Goal: Information Seeking & Learning: Find specific fact

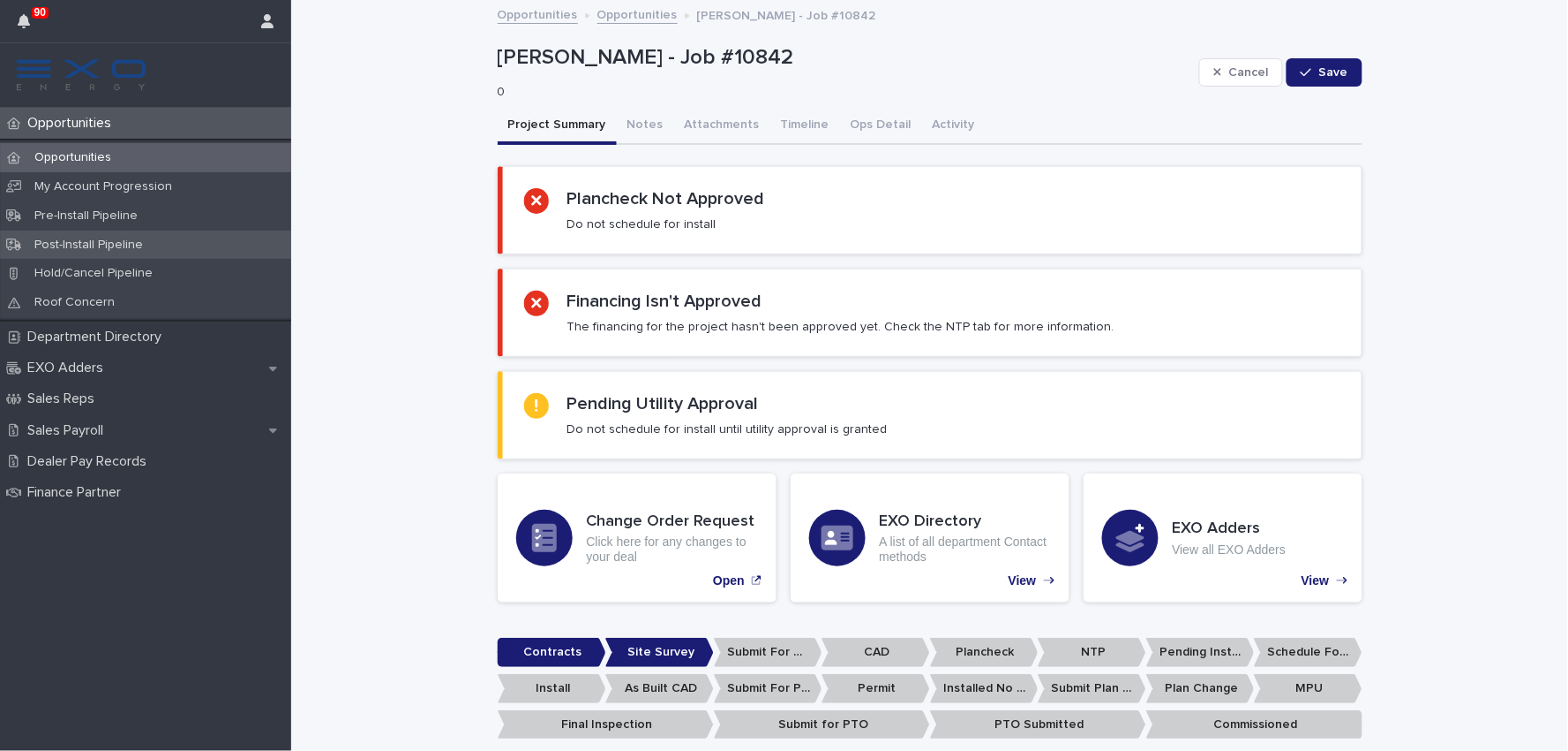
click at [90, 250] on p "Post-Install Pipeline" at bounding box center [88, 245] width 137 height 15
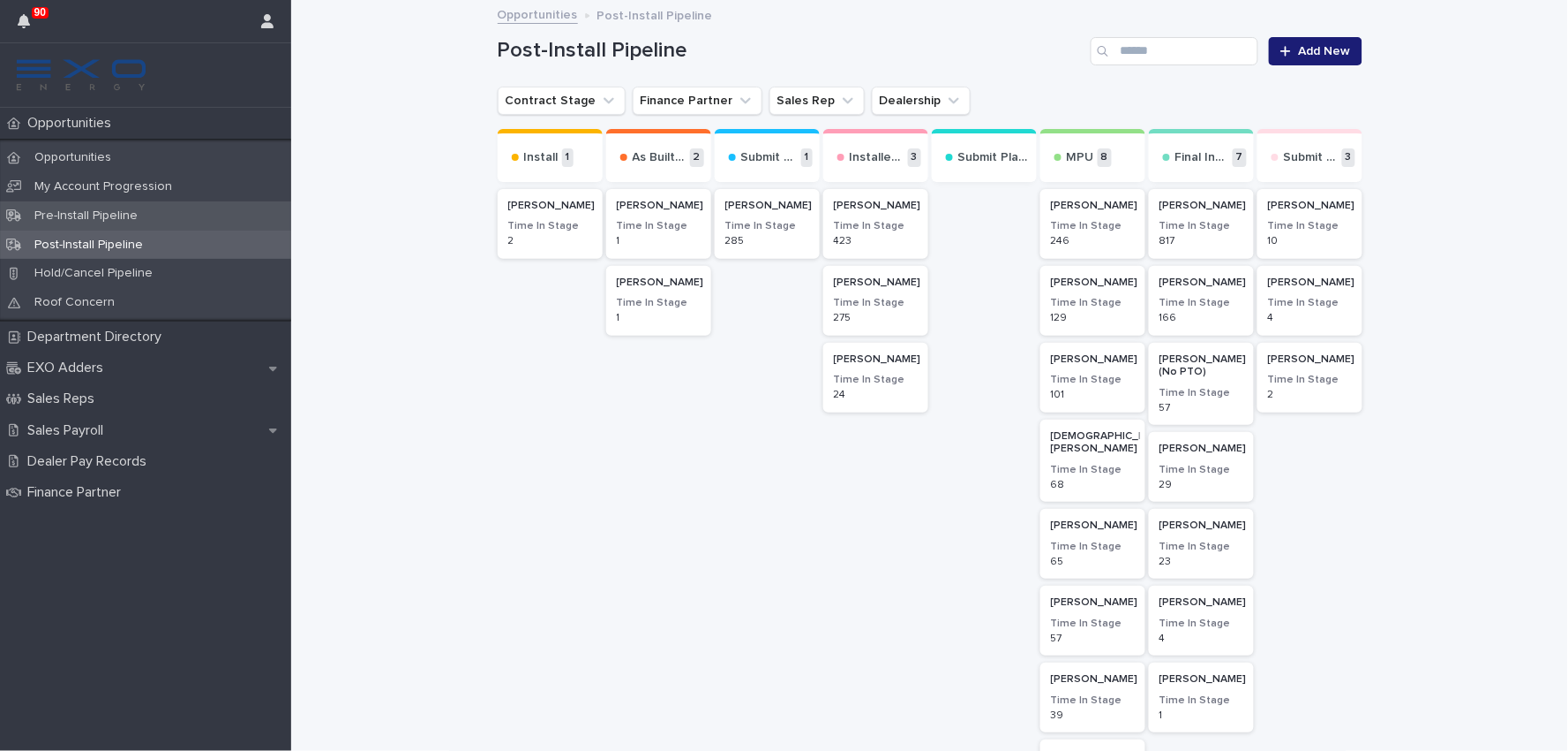
click at [59, 214] on p "Pre-Install Pipeline" at bounding box center [86, 216] width 131 height 15
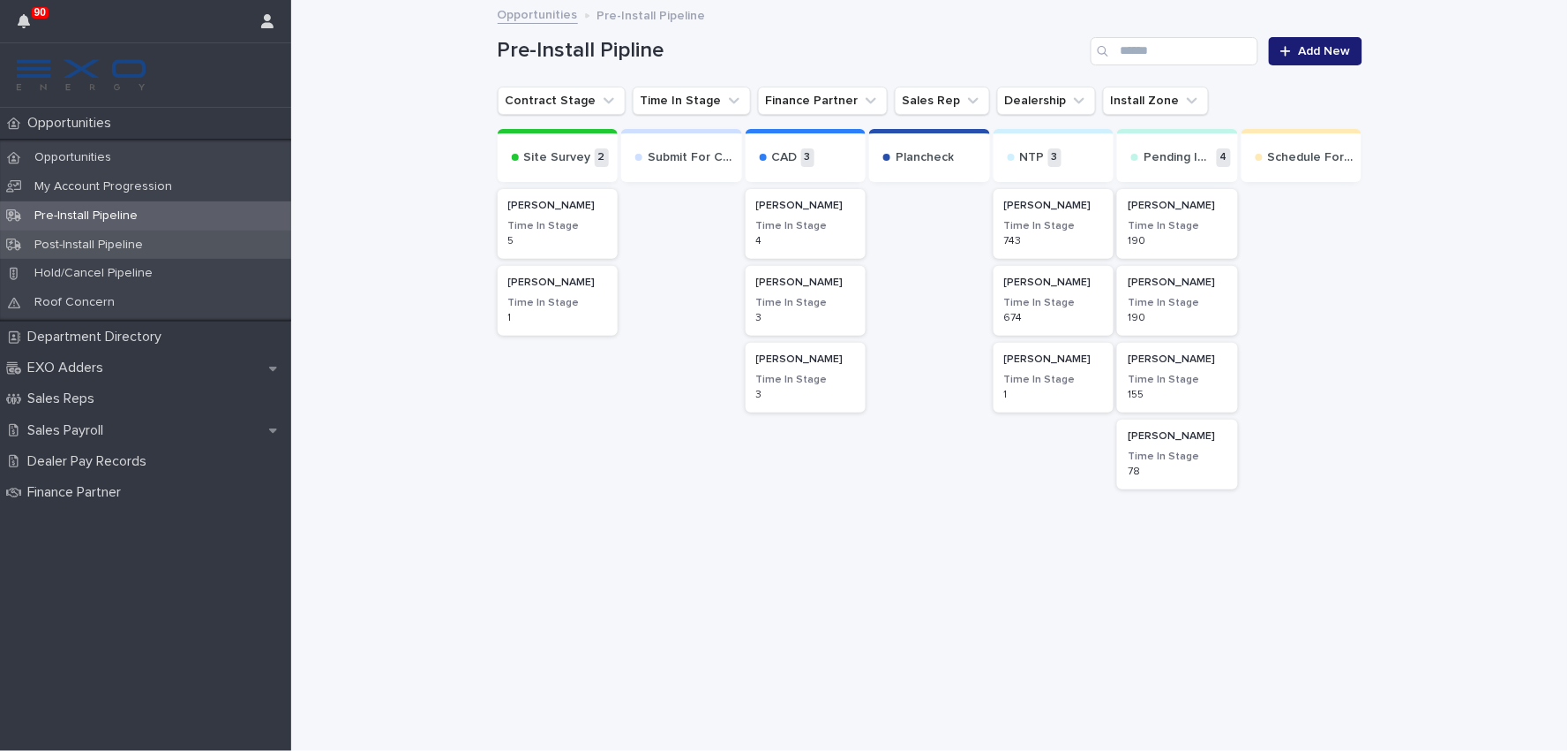
click at [86, 243] on p "Post-Install Pipeline" at bounding box center [88, 245] width 137 height 15
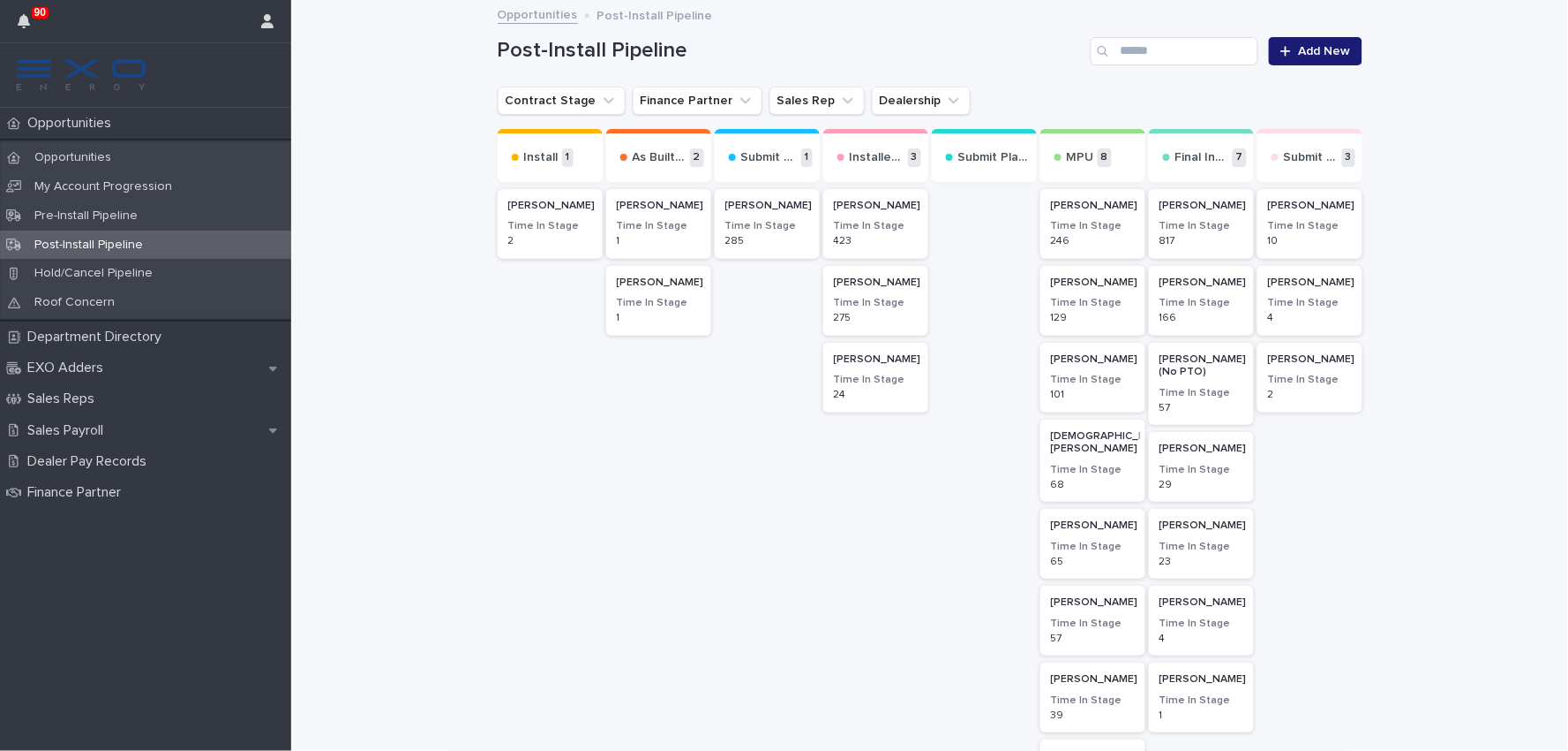
click at [648, 215] on h2 "[PERSON_NAME]" at bounding box center [659, 206] width 95 height 23
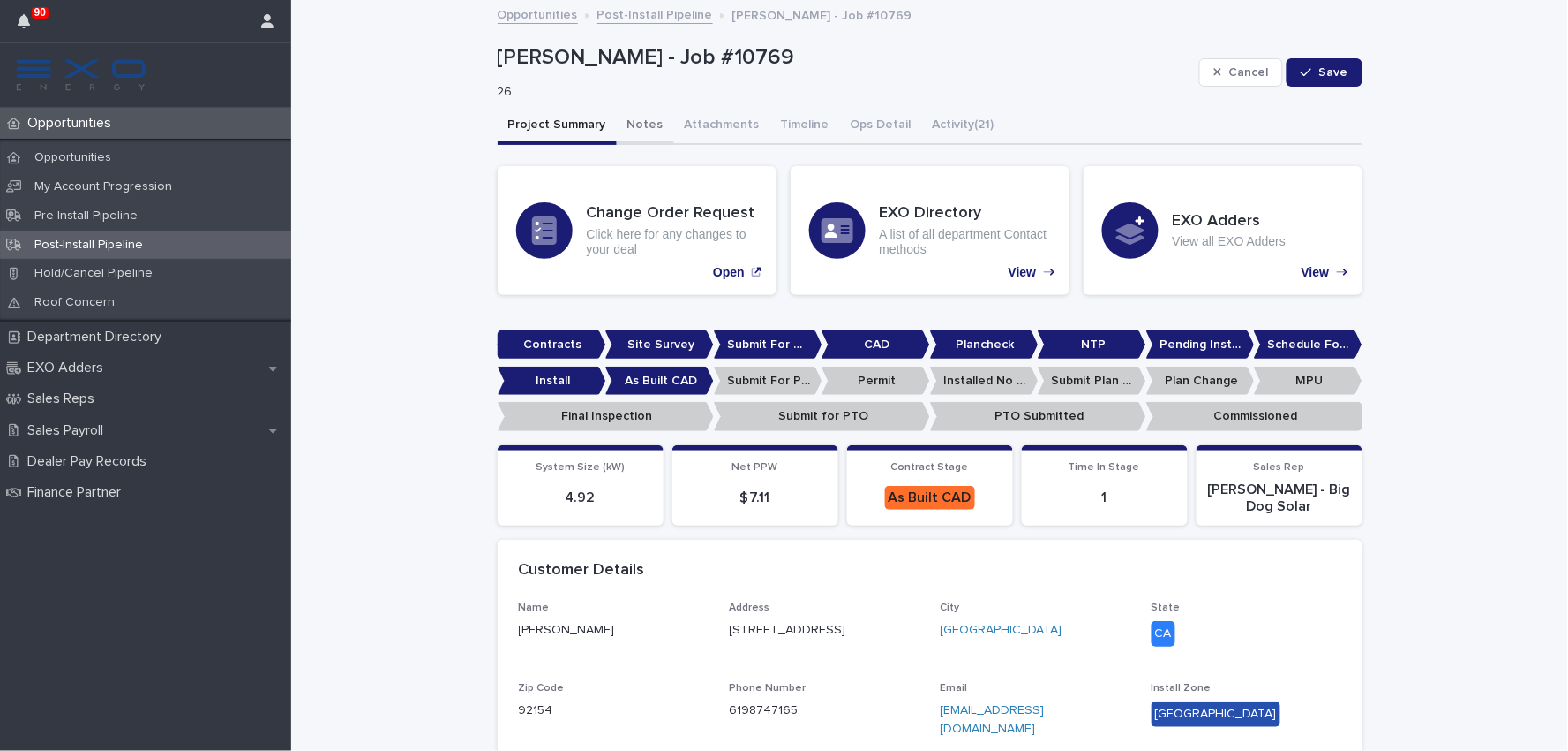
drag, startPoint x: 642, startPoint y: 127, endPoint x: 645, endPoint y: 137, distance: 10.4
click at [642, 127] on button "Notes" at bounding box center [645, 127] width 58 height 37
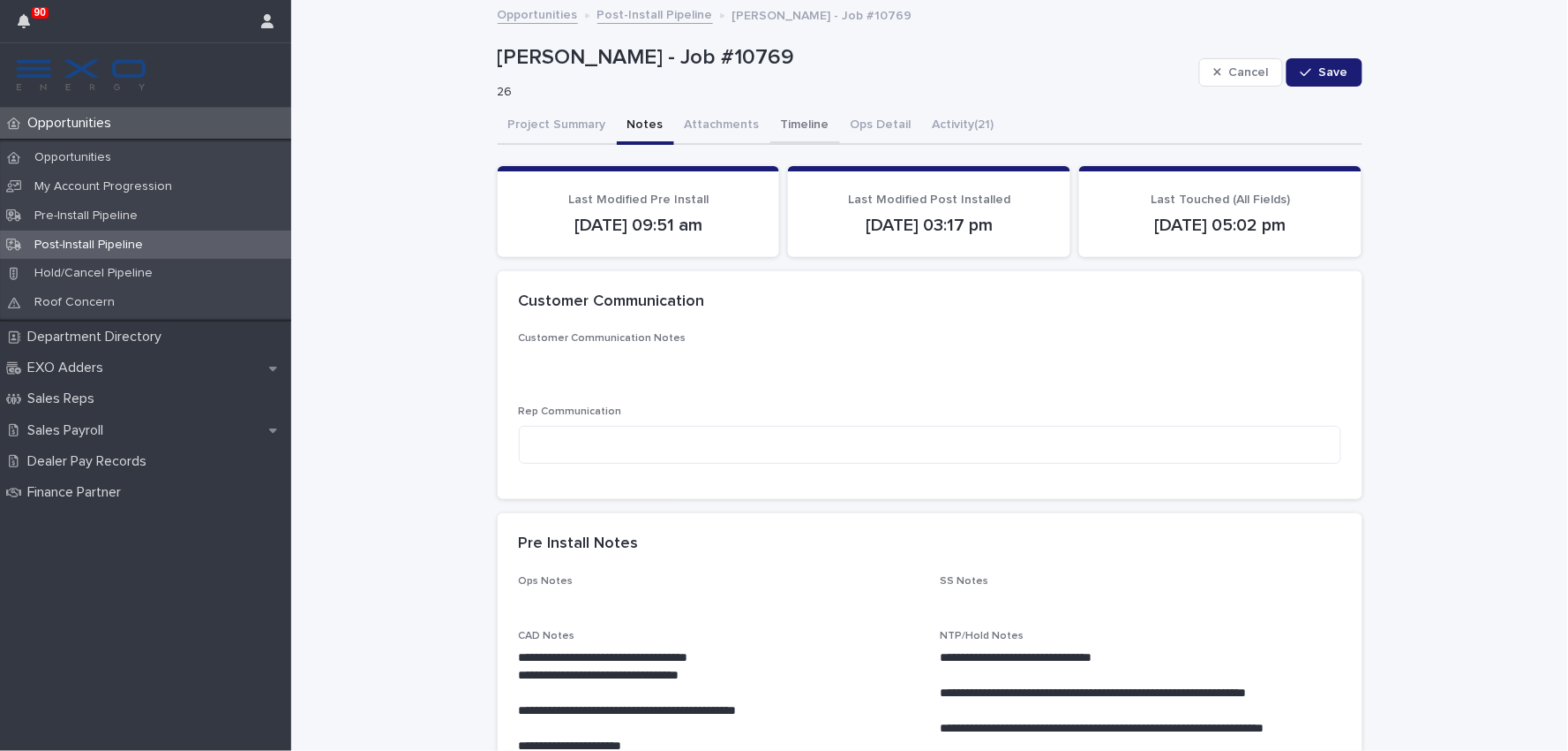
click at [790, 117] on button "Timeline" at bounding box center [804, 127] width 70 height 37
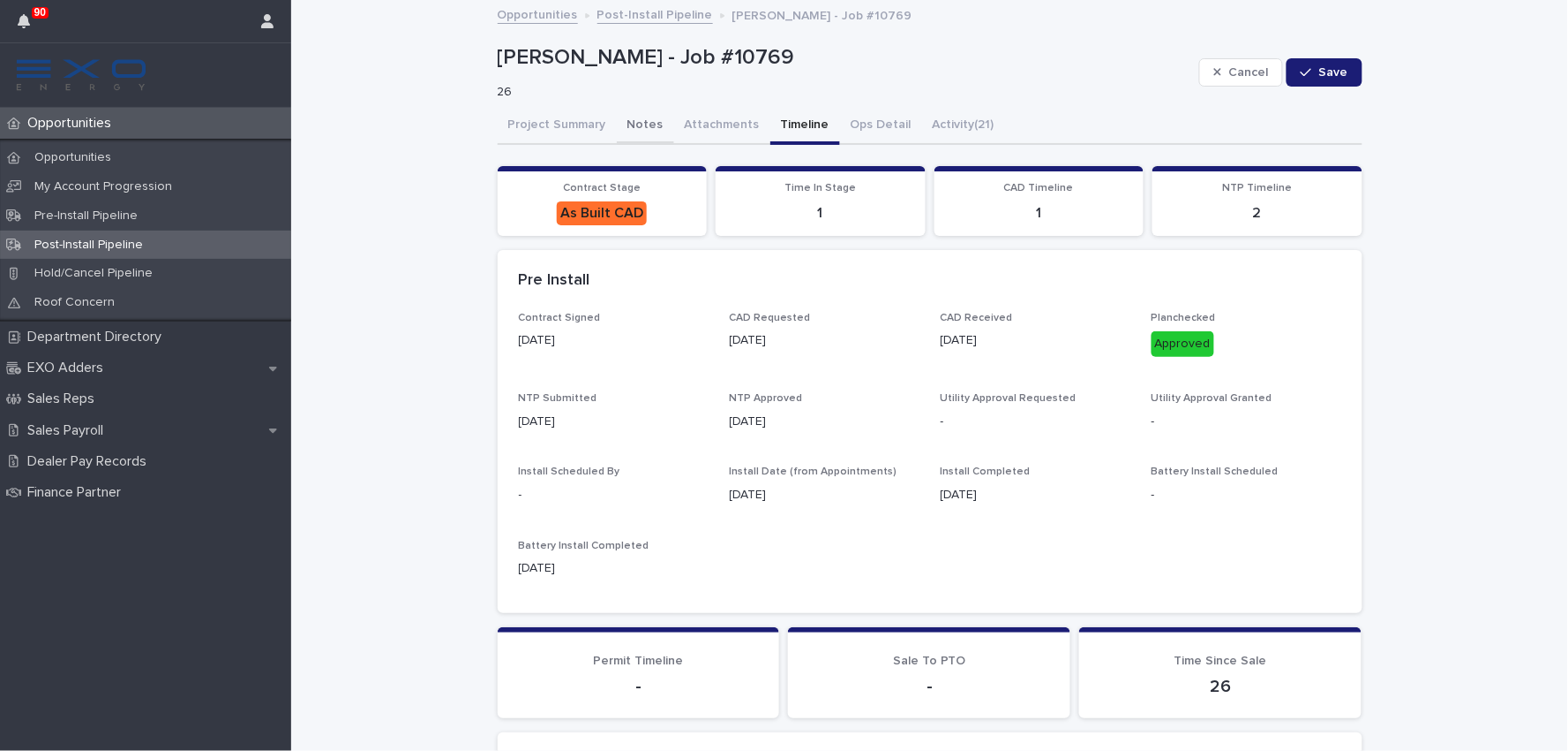
drag, startPoint x: 629, startPoint y: 118, endPoint x: 465, endPoint y: 420, distance: 343.7
click at [629, 118] on button "Notes" at bounding box center [645, 127] width 58 height 37
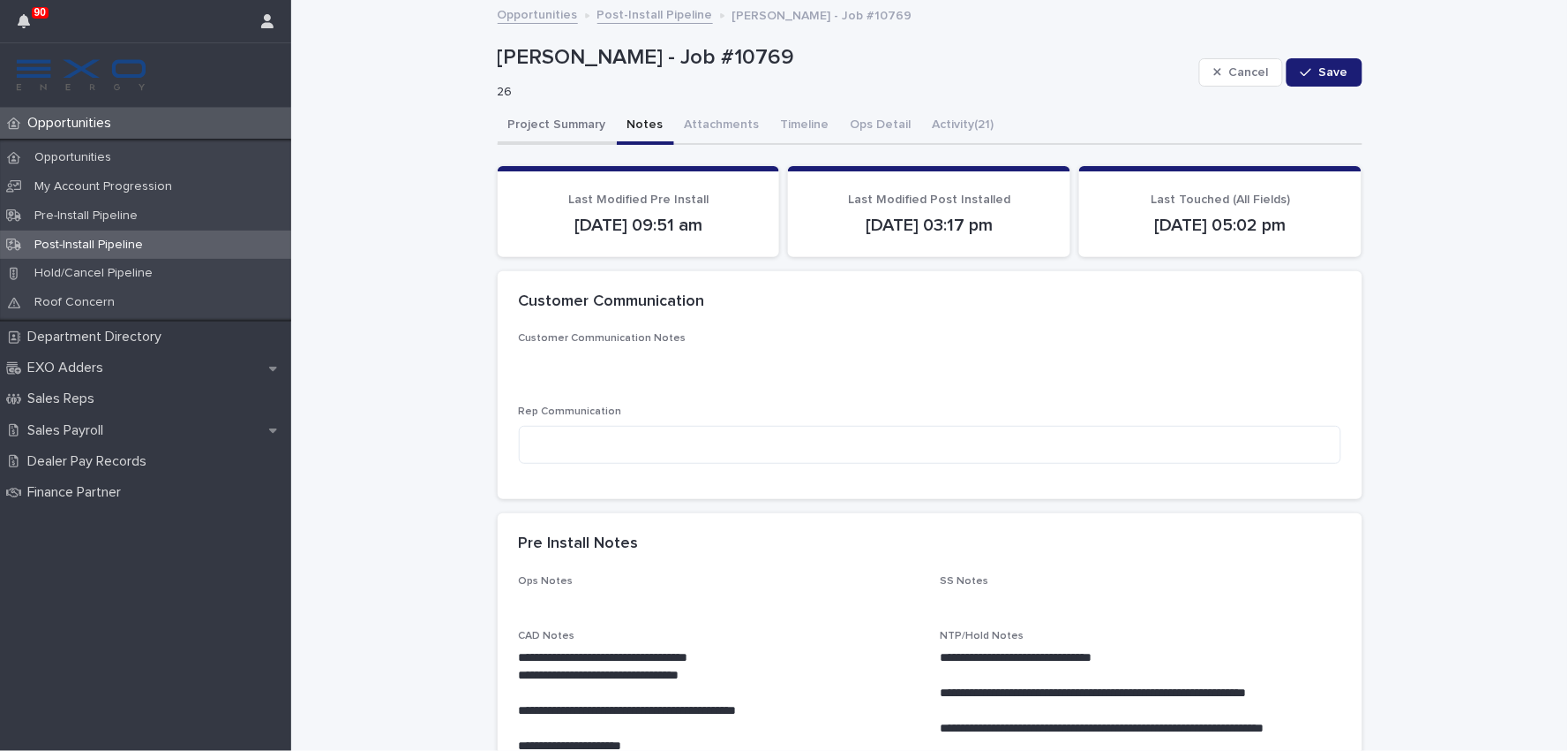
click at [548, 127] on button "Project Summary" at bounding box center [557, 127] width 119 height 37
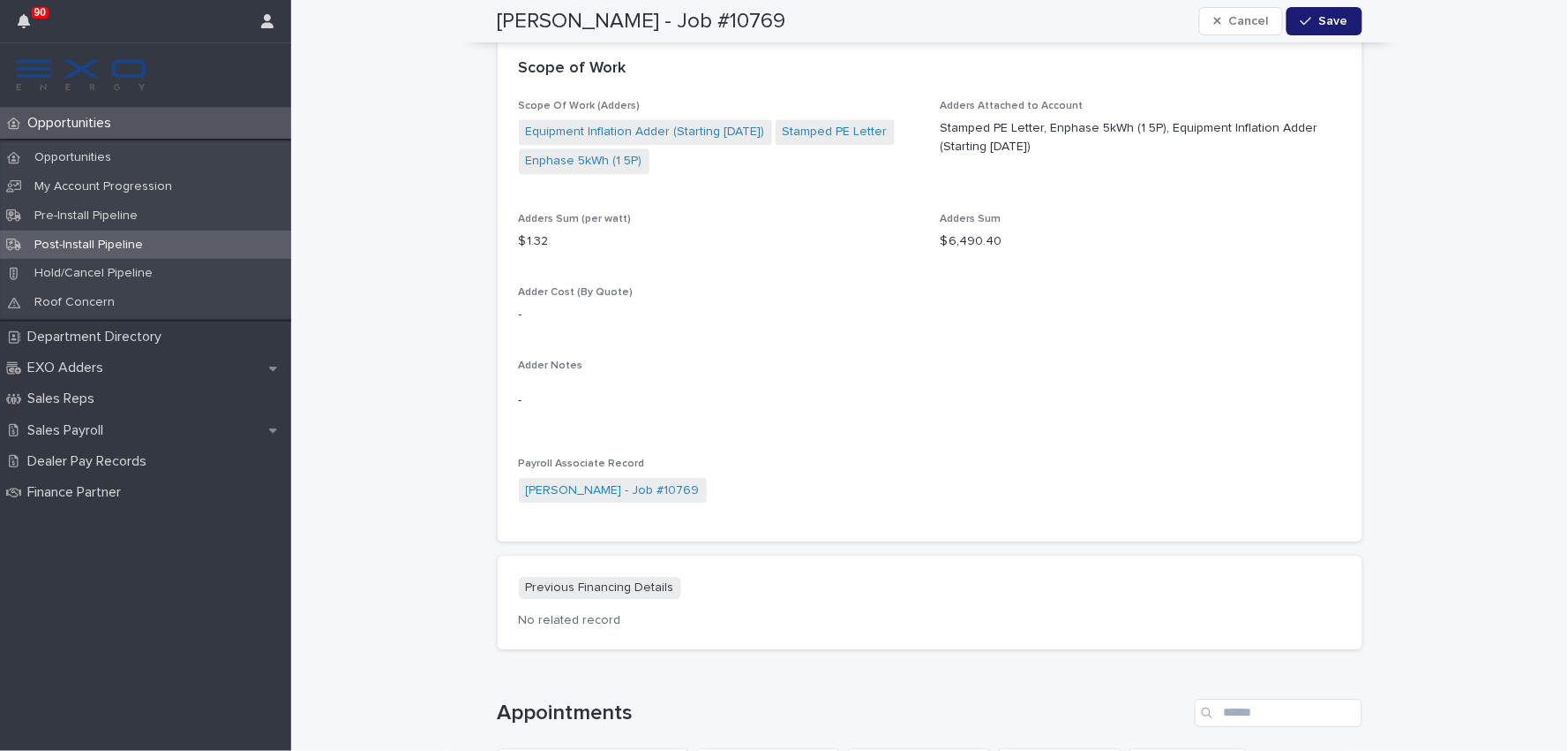
scroll to position [1569, 0]
drag, startPoint x: 1030, startPoint y: 140, endPoint x: 936, endPoint y: 125, distance: 95.2
click at [941, 125] on p "Stamped PE Letter, Enphase 5kWh (1 5P), Equipment Inflation Adder (Starting [DA…" at bounding box center [1141, 134] width 401 height 37
copy p "Stamped PE Letter, Enphase 5kWh (1 5P), Equipment Inflation Adder (Starting [DA…"
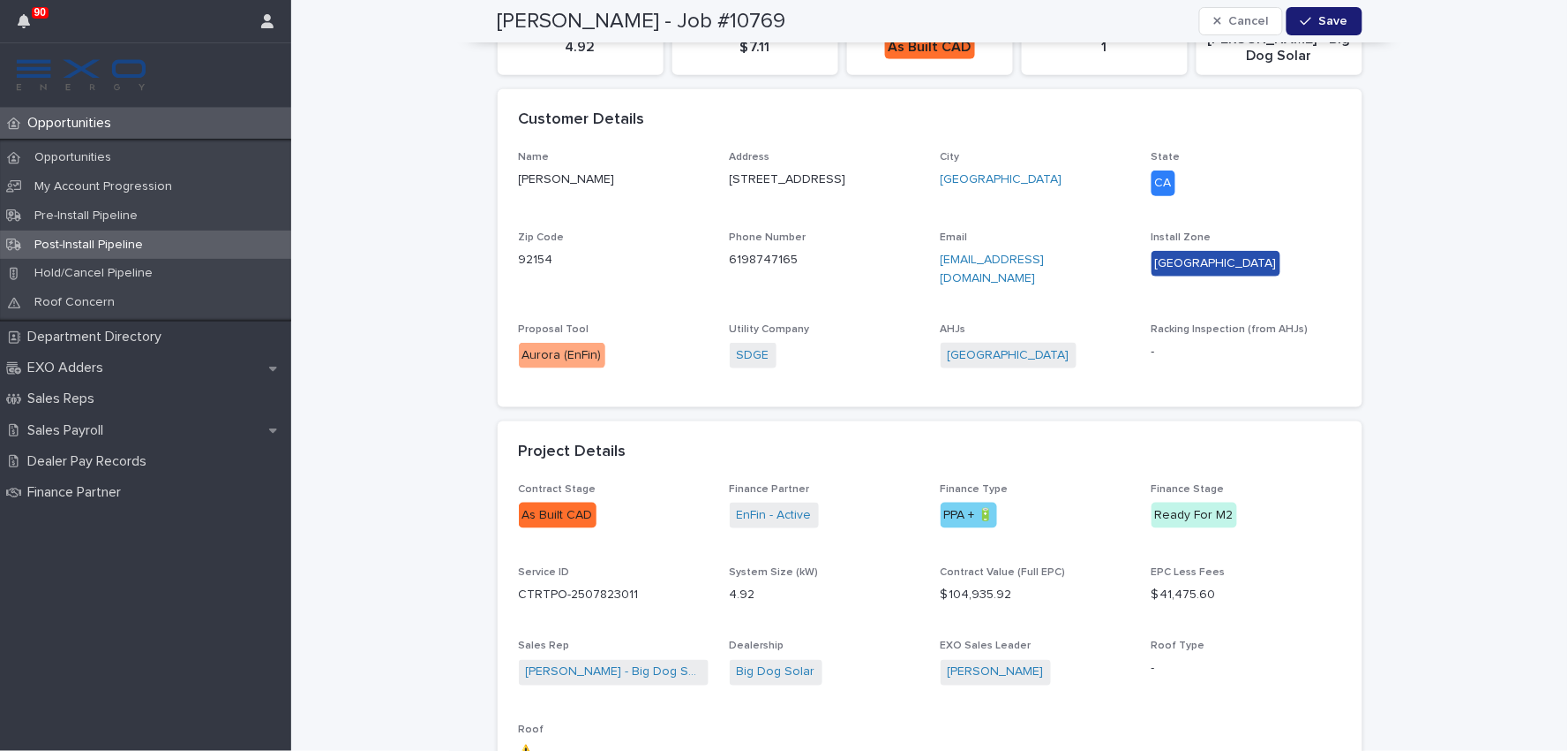
scroll to position [0, 0]
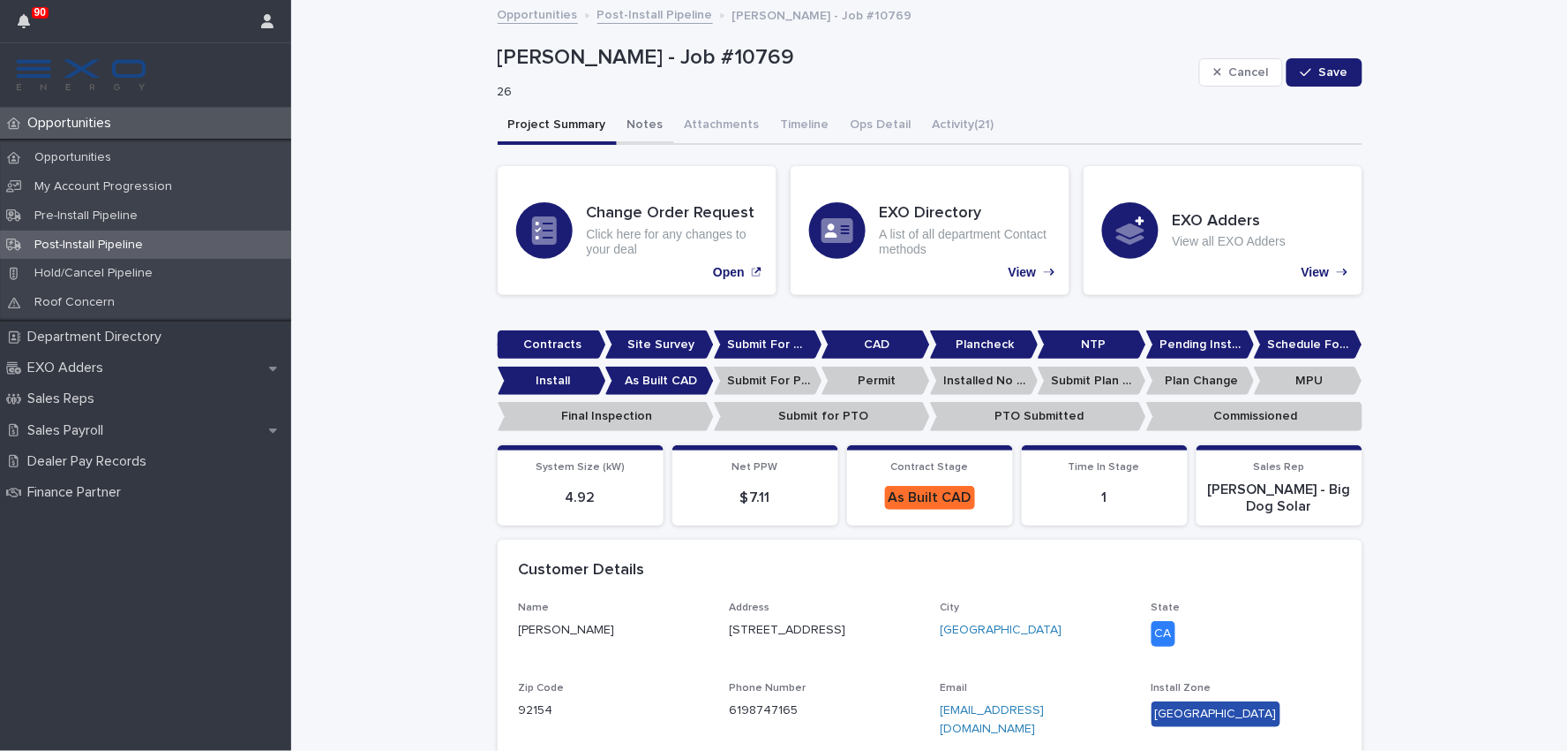
drag, startPoint x: 631, startPoint y: 126, endPoint x: 472, endPoint y: 528, distance: 432.3
click at [631, 126] on button "Notes" at bounding box center [645, 127] width 58 height 37
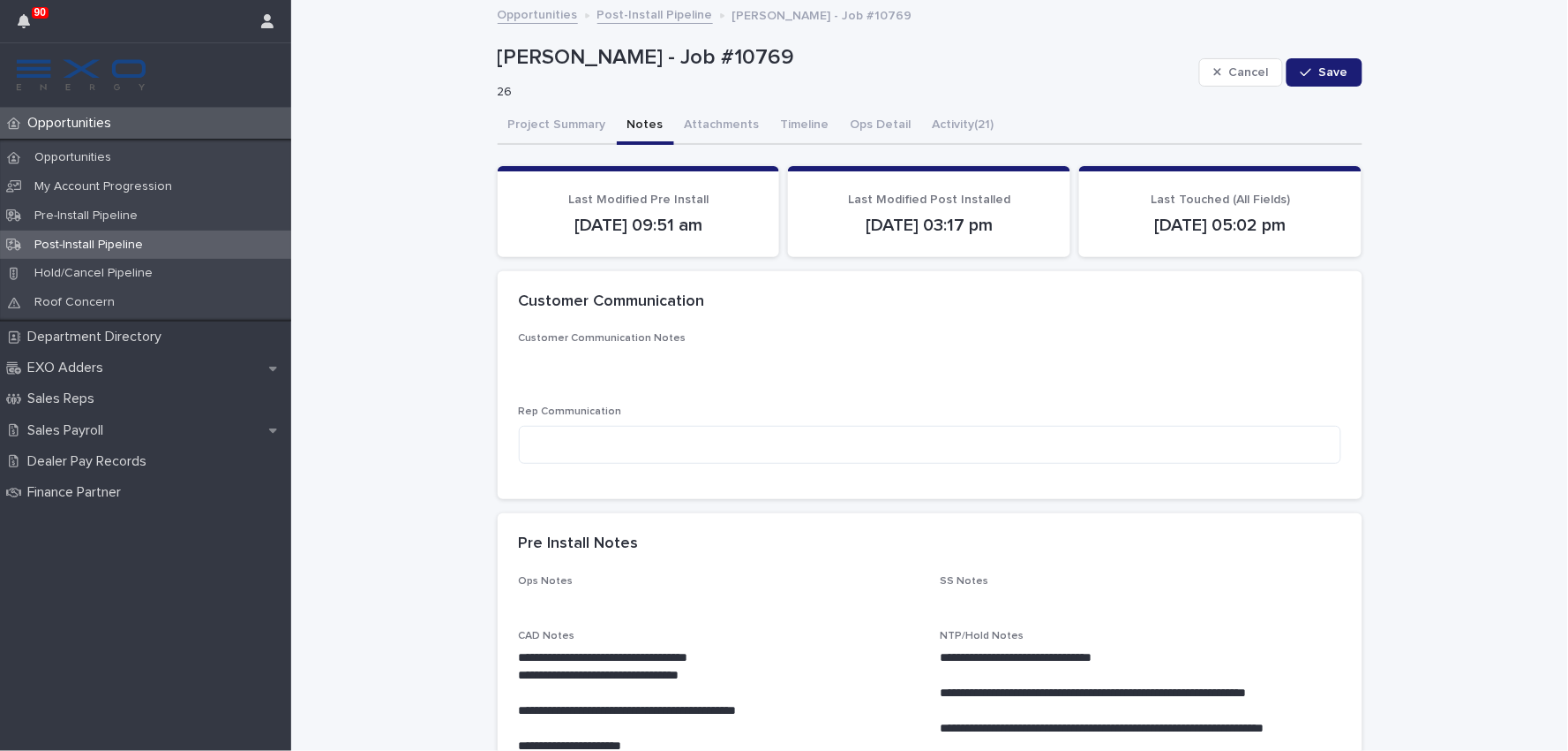
click at [637, 19] on link "Post-Install Pipeline" at bounding box center [655, 14] width 115 height 20
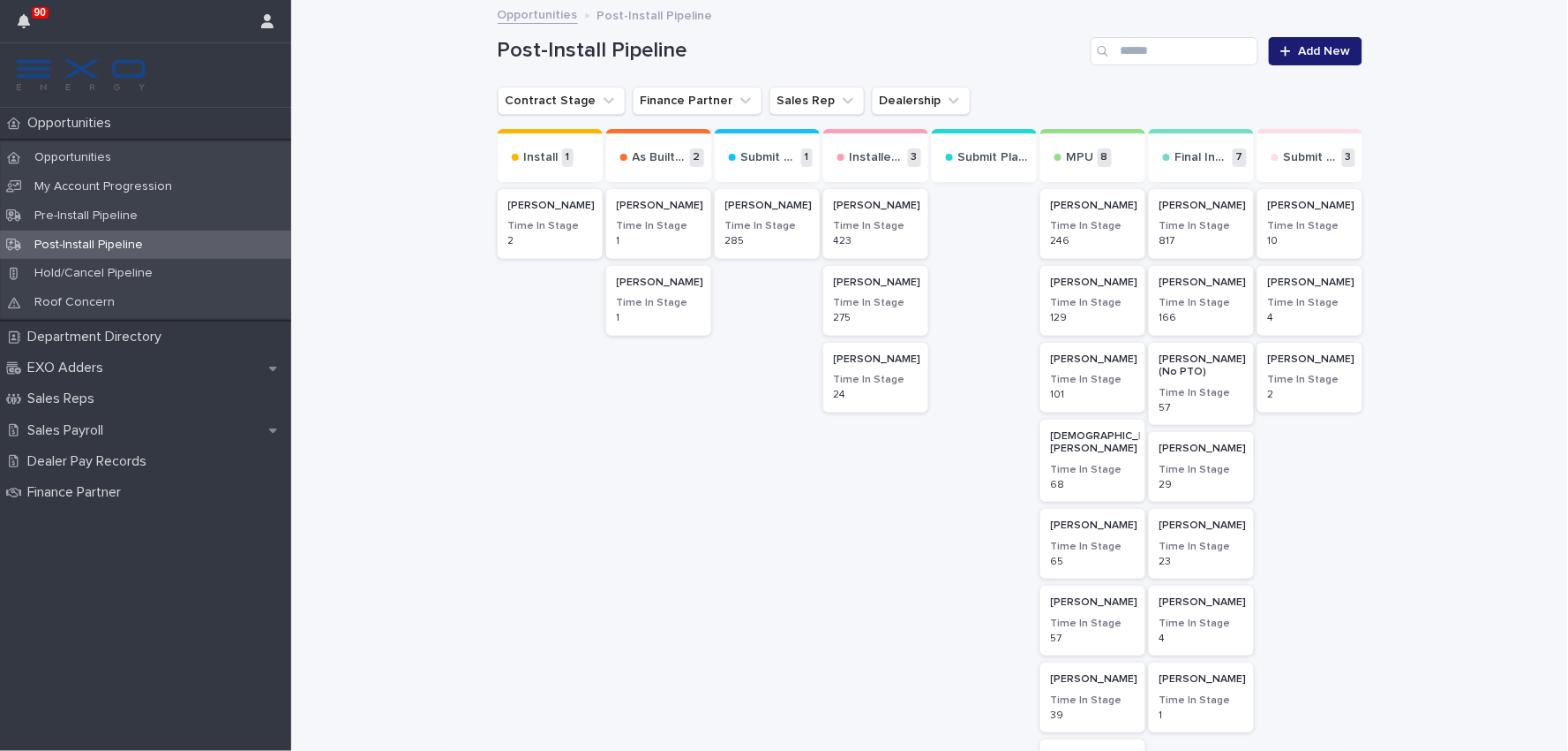
click at [650, 284] on p "[PERSON_NAME]" at bounding box center [660, 282] width 87 height 12
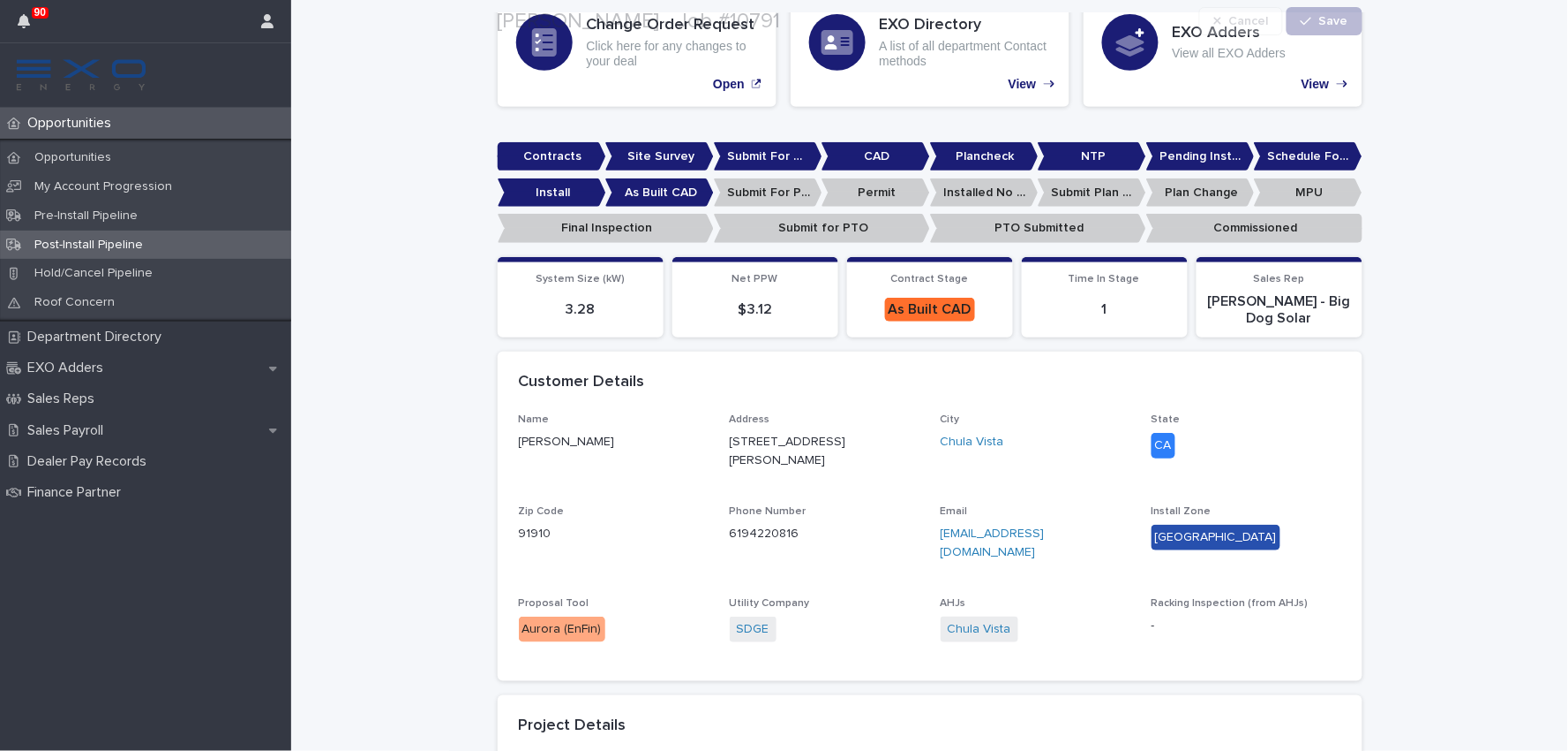
scroll to position [196, 0]
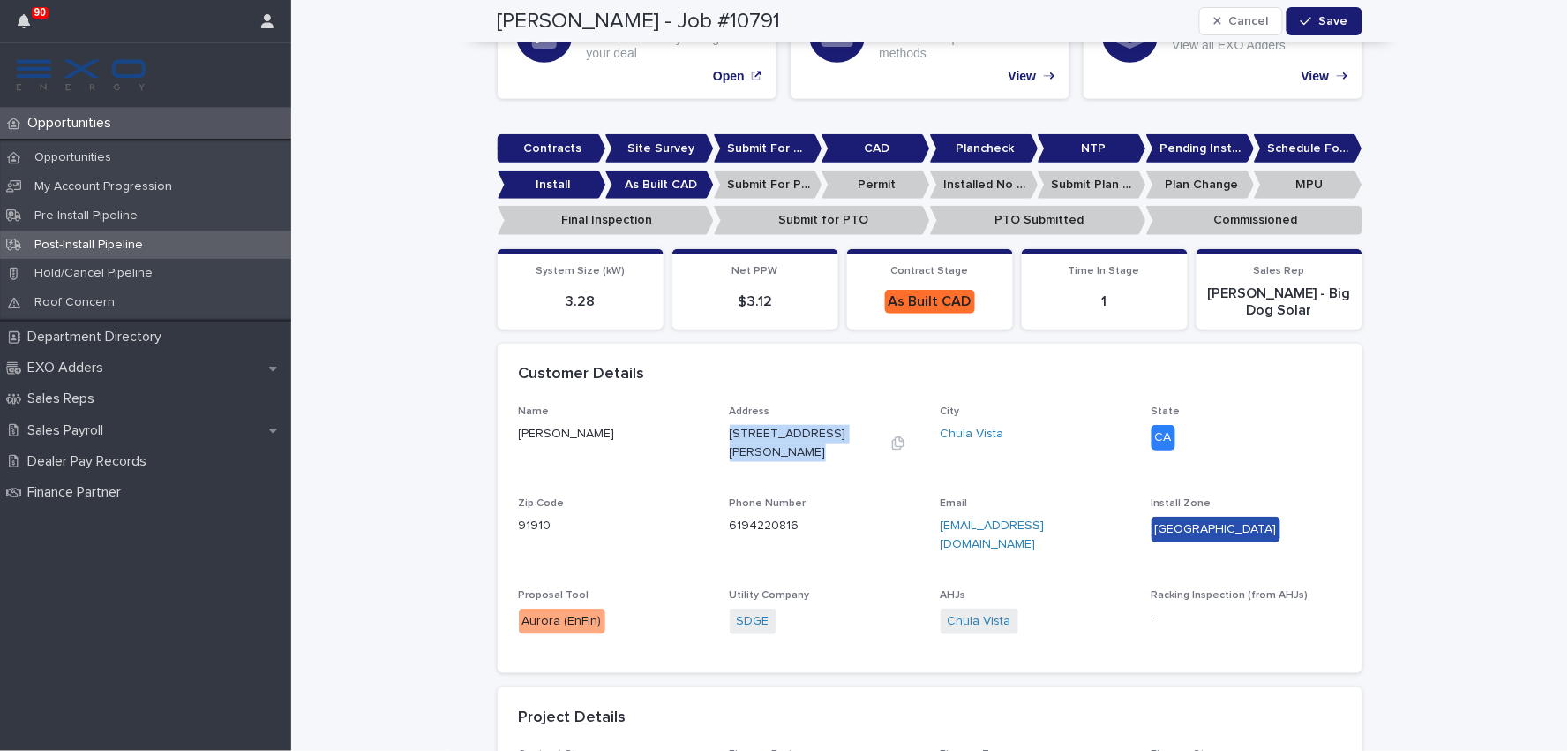
drag, startPoint x: 867, startPoint y: 427, endPoint x: 724, endPoint y: 437, distance: 143.3
click at [730, 437] on div "[STREET_ADDRESS][PERSON_NAME]" at bounding box center [825, 443] width 190 height 37
copy div "[STREET_ADDRESS][PERSON_NAME]"
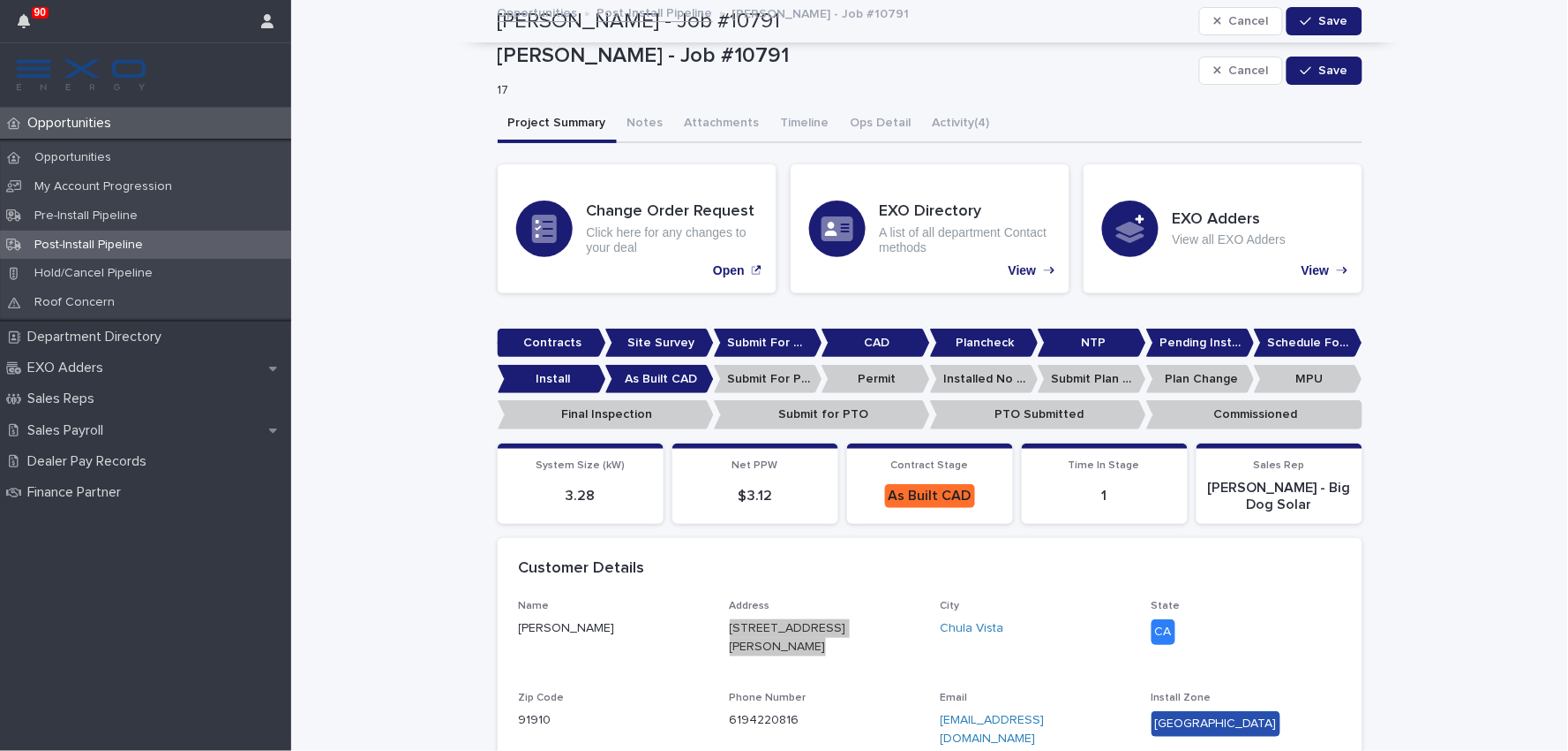
scroll to position [0, 0]
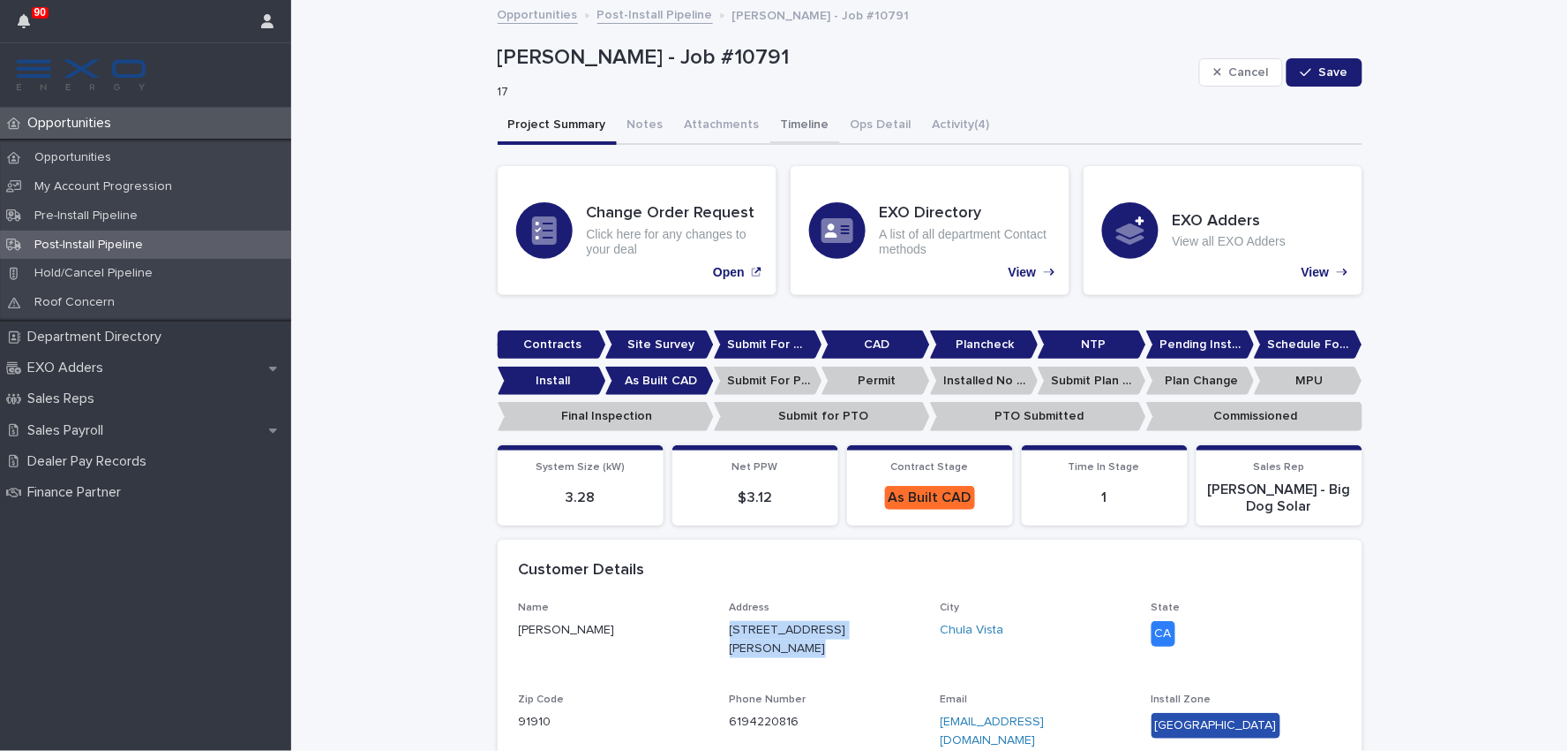
click at [787, 121] on button "Timeline" at bounding box center [804, 127] width 70 height 37
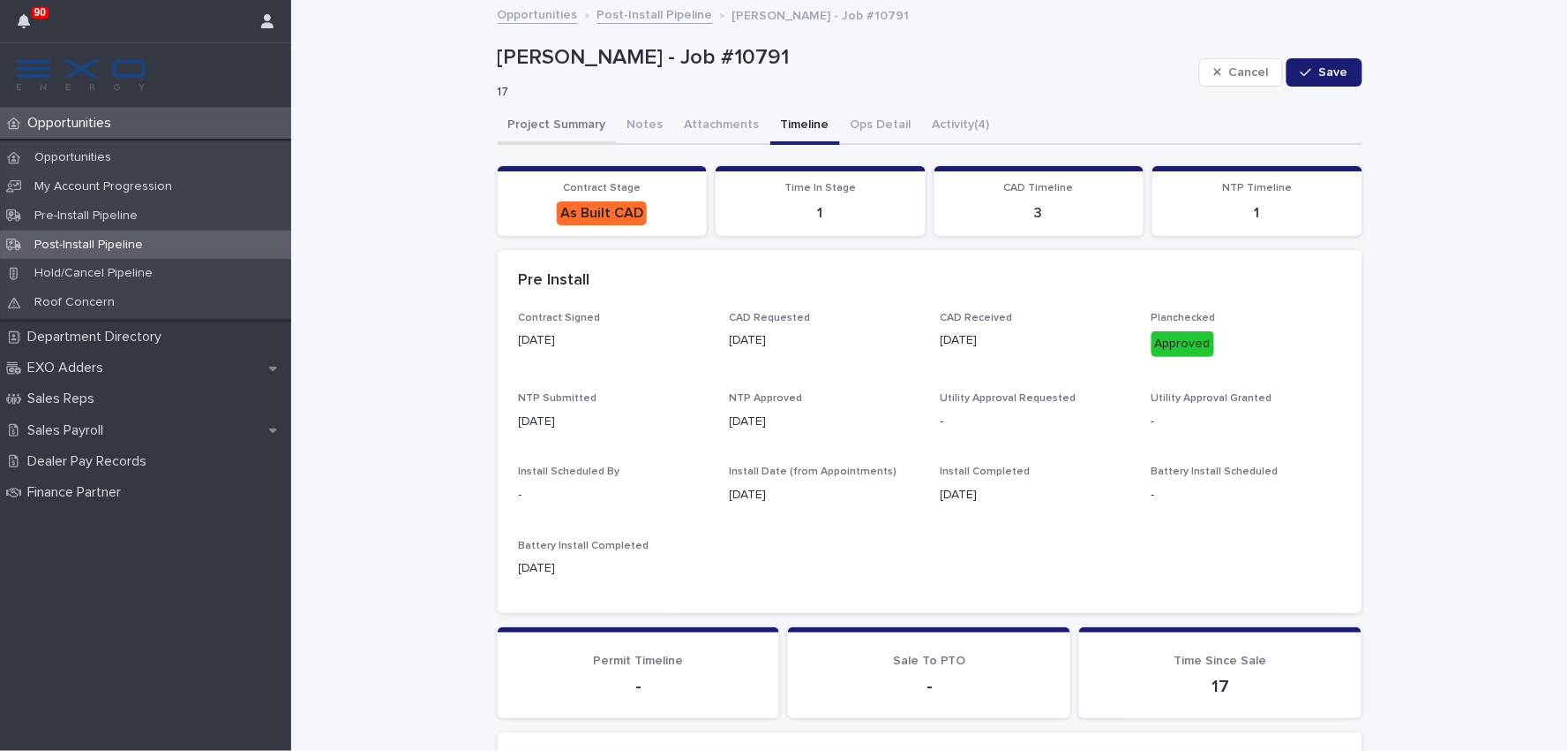
click at [565, 118] on button "Project Summary" at bounding box center [557, 127] width 119 height 37
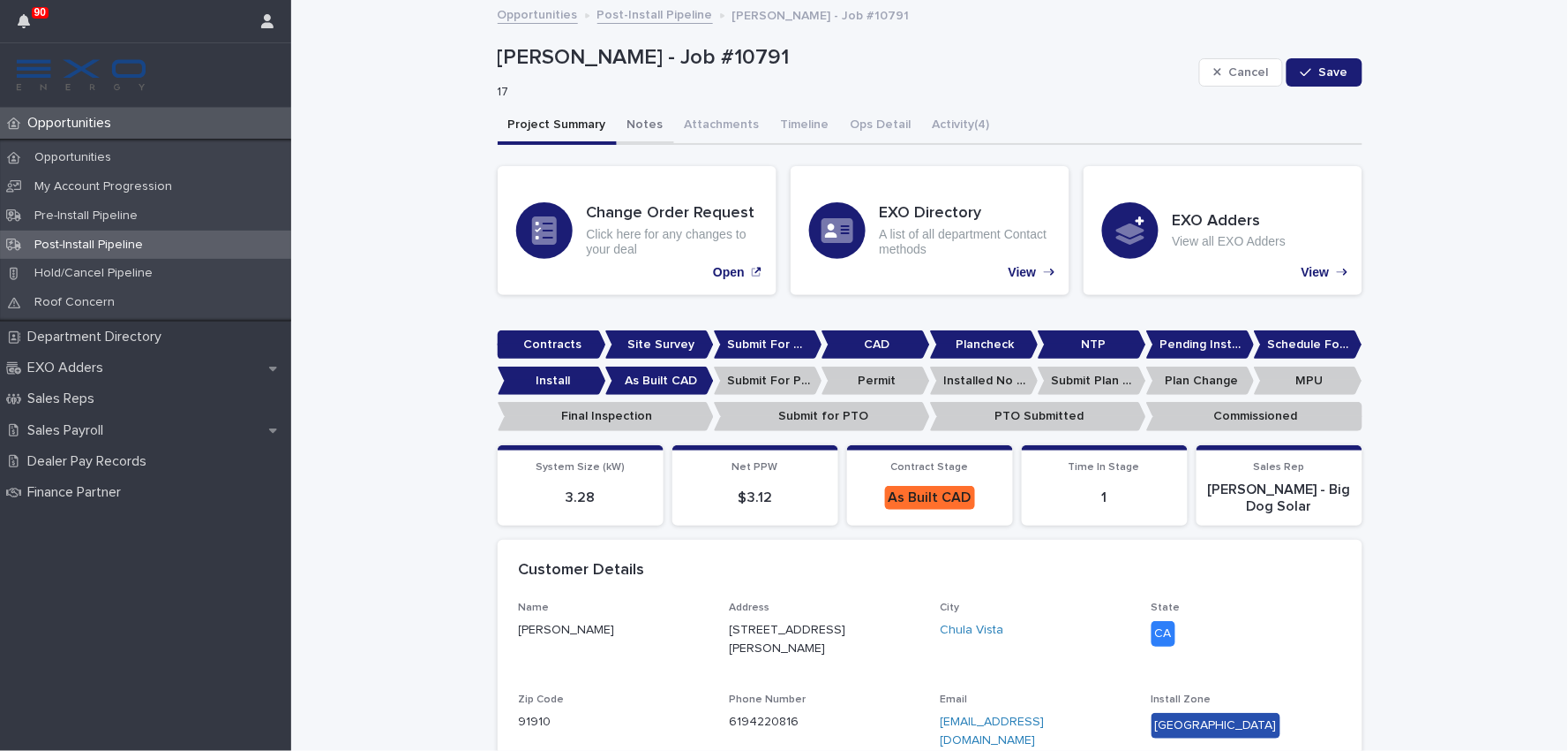
click at [631, 125] on button "Notes" at bounding box center [645, 127] width 58 height 37
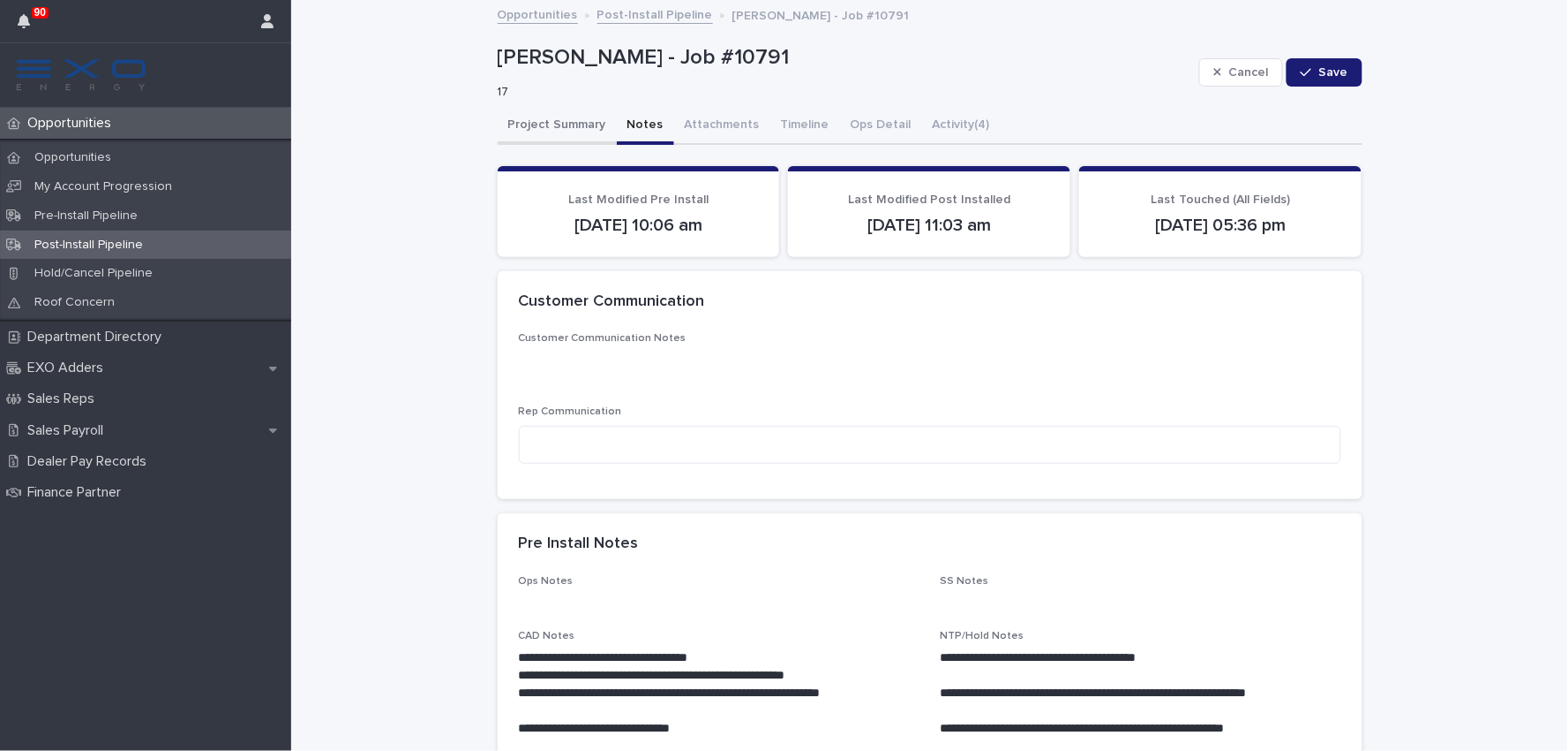
click at [562, 118] on button "Project Summary" at bounding box center [557, 127] width 119 height 37
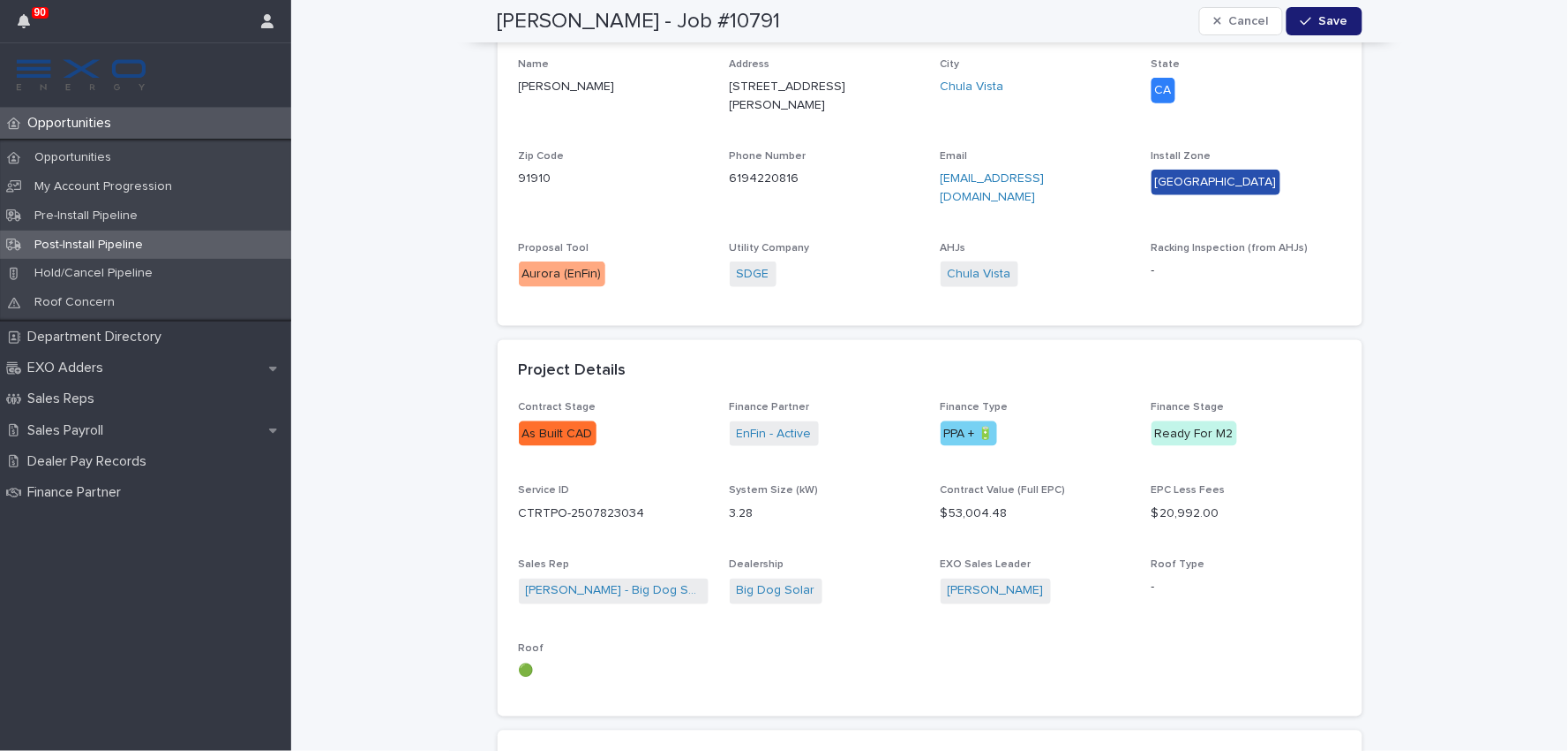
scroll to position [588, 0]
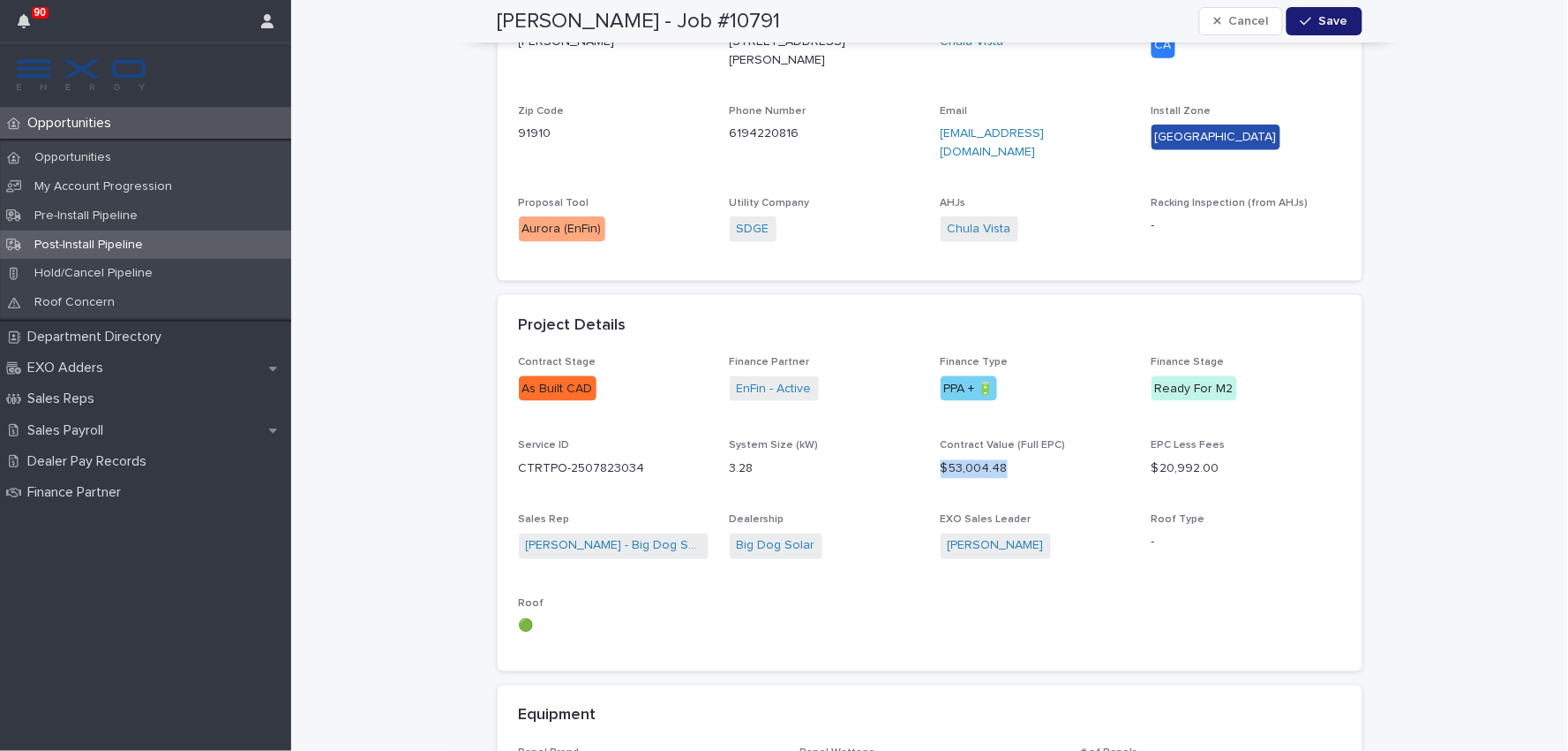
drag, startPoint x: 1011, startPoint y: 454, endPoint x: 934, endPoint y: 456, distance: 77.0
click at [941, 460] on p "$ 53,004.48" at bounding box center [1036, 469] width 190 height 19
copy p "$ 53,004.48"
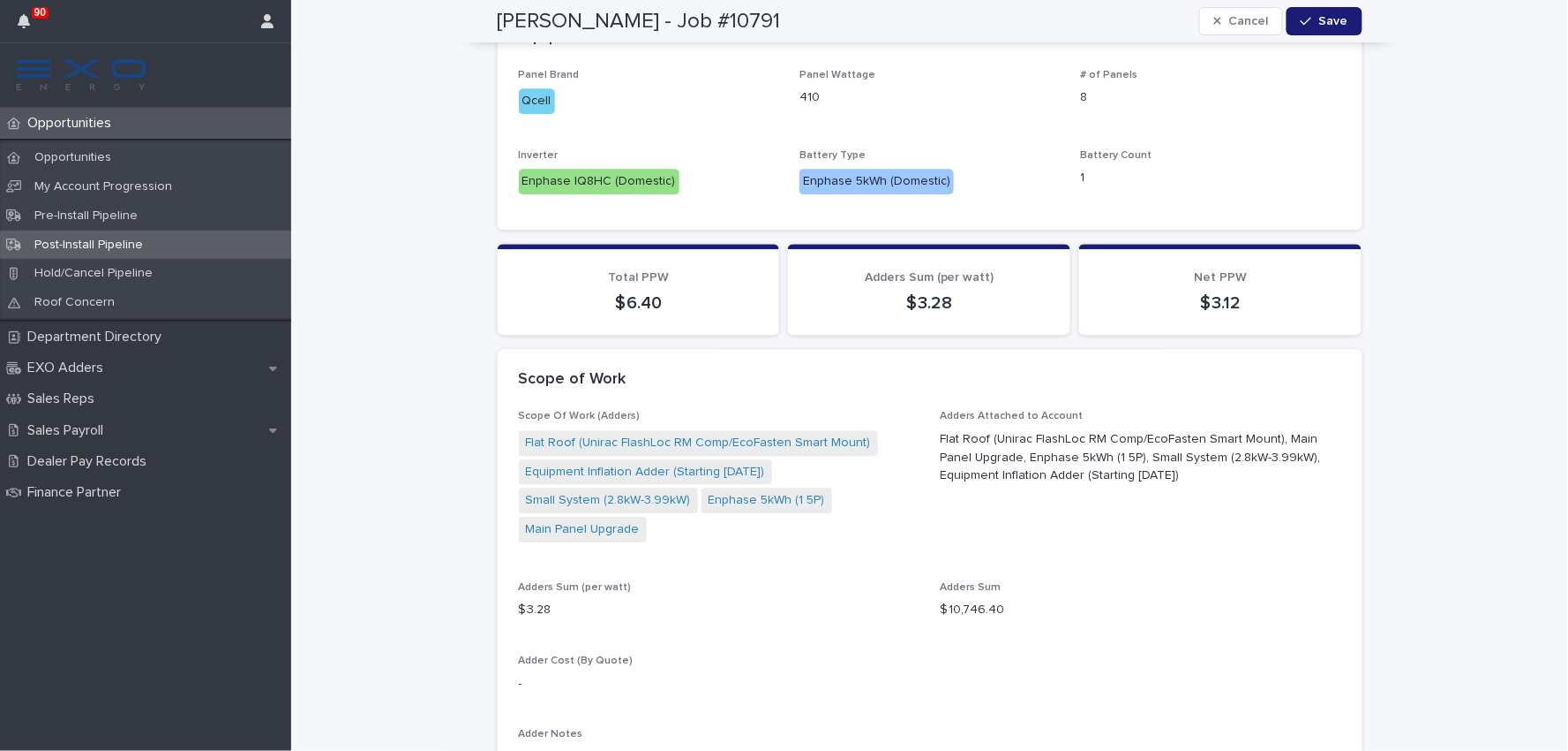
scroll to position [1374, 0]
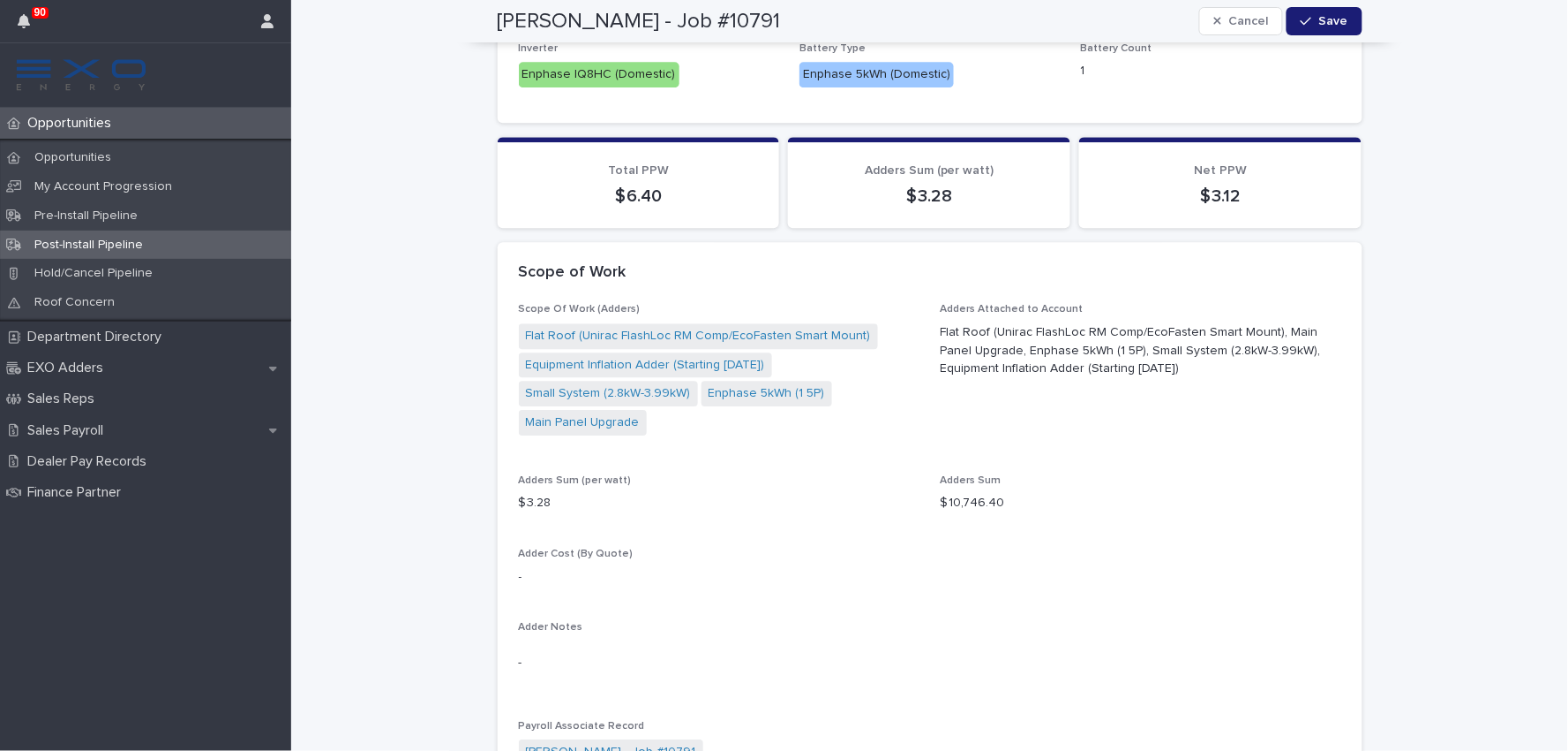
drag, startPoint x: 936, startPoint y: 319, endPoint x: 1117, endPoint y: 352, distance: 184.0
click at [1117, 352] on p "Flat Roof (Unirac FlashLoc RM Comp/EcoFasten Smart Mount), Main Panel Upgrade, …" at bounding box center [1141, 350] width 401 height 55
copy p "Flat Roof (Unirac FlashLoc RM Comp/EcoFasten Smart Mount), Main Panel Upgrade, …"
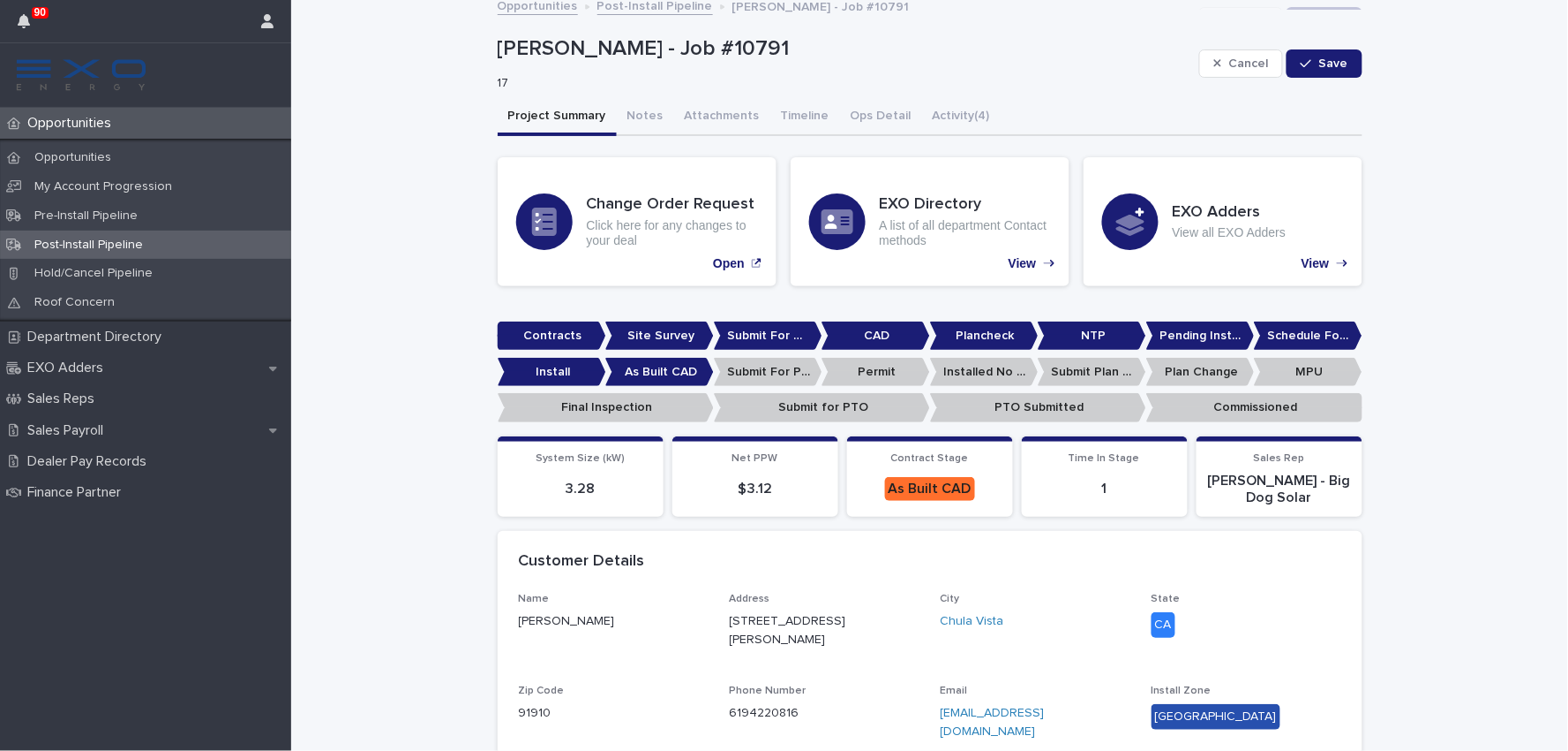
scroll to position [0, 0]
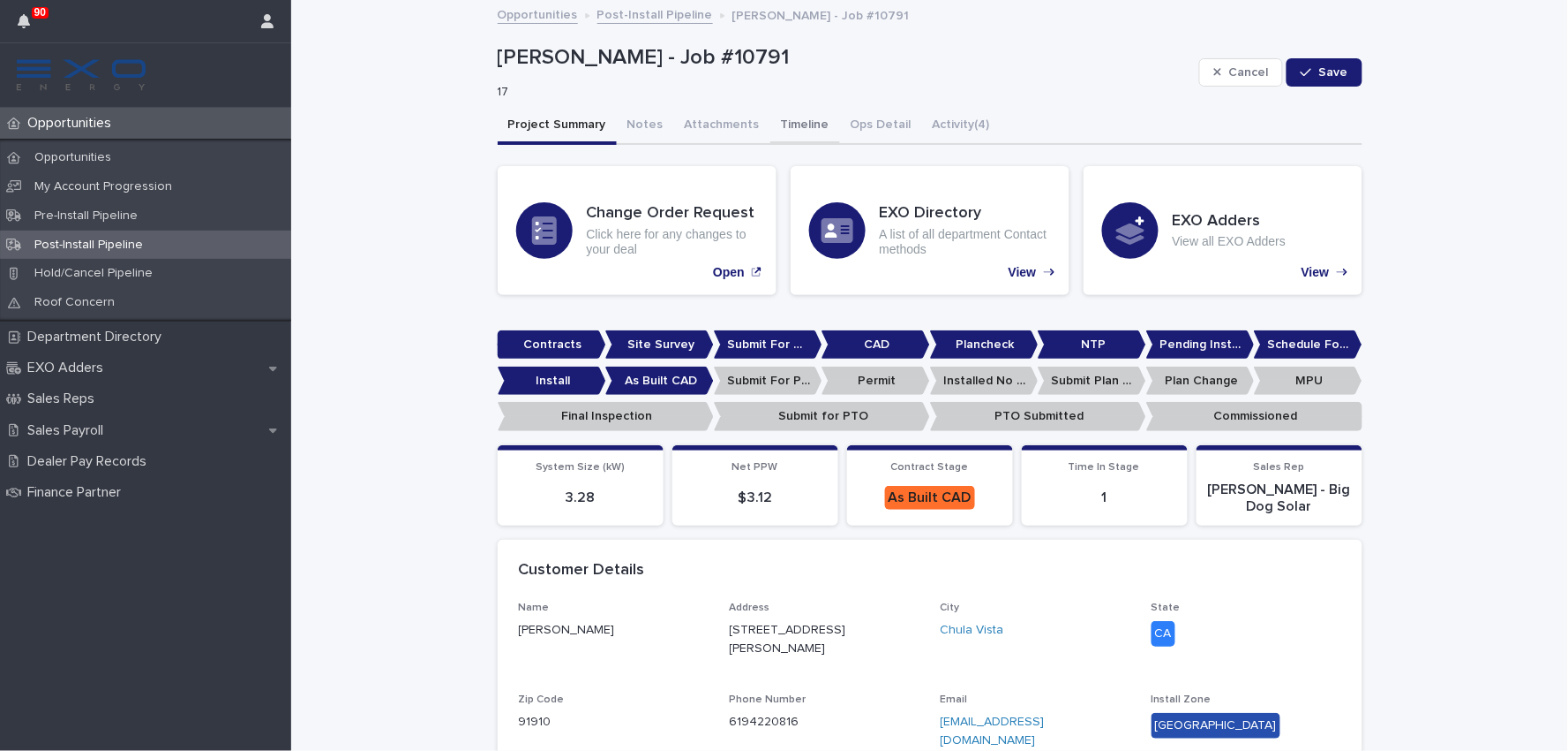
click at [817, 111] on button "Timeline" at bounding box center [804, 127] width 70 height 37
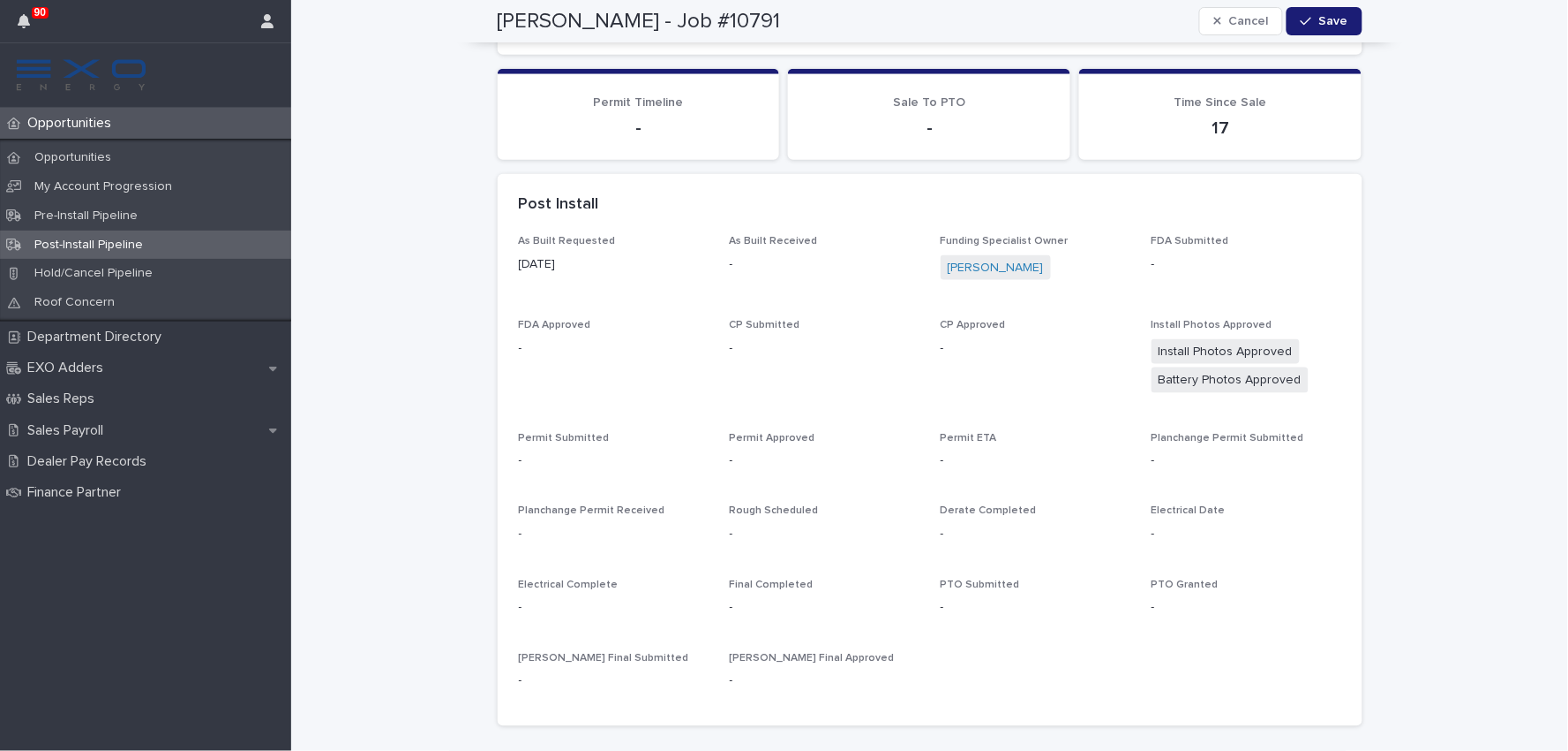
scroll to position [632, 0]
